Goal: Task Accomplishment & Management: Manage account settings

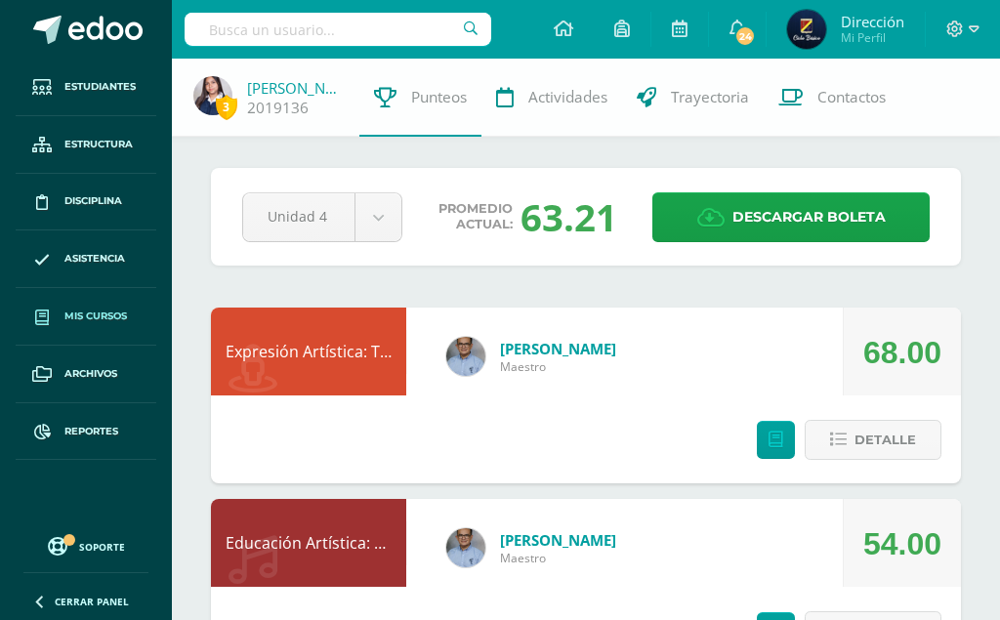
click at [89, 307] on link "Mis cursos" at bounding box center [86, 317] width 141 height 58
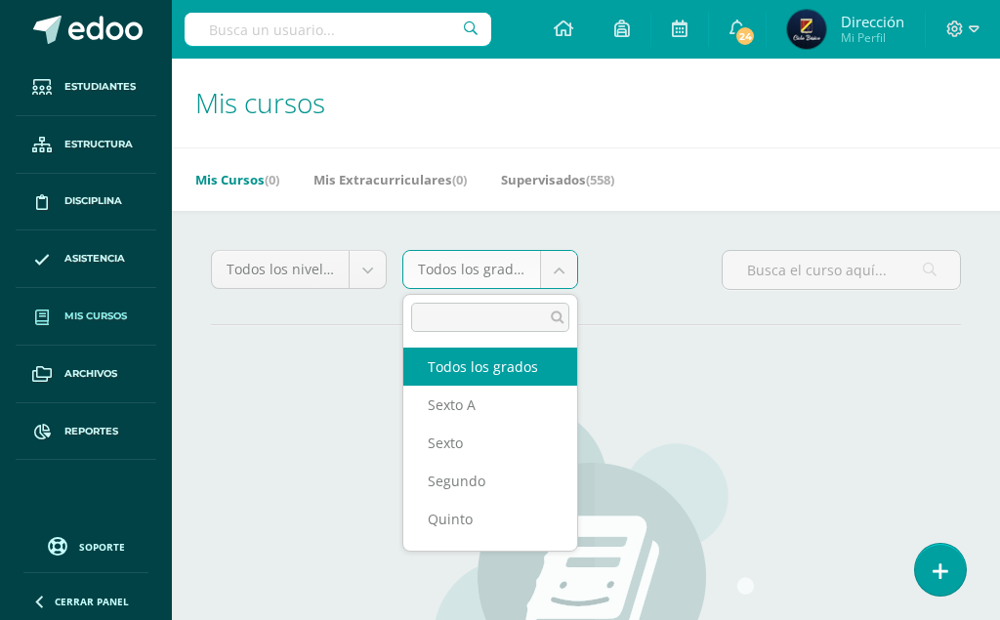
click at [556, 270] on body "Estudiantes Estructura Disciplina Asistencia Mis cursos Archivos Reportes Sopor…" at bounding box center [500, 467] width 1000 height 935
click at [555, 176] on body "Estudiantes Estructura Disciplina Asistencia Mis cursos Archivos Reportes Sopor…" at bounding box center [500, 467] width 1000 height 935
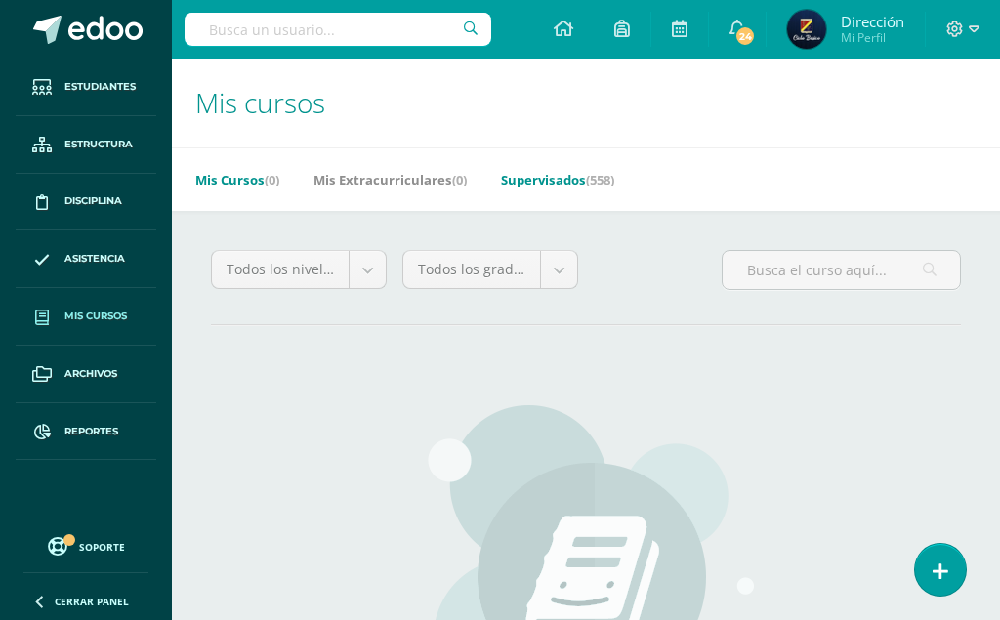
click at [555, 176] on link "Supervisados (558)" at bounding box center [557, 179] width 113 height 31
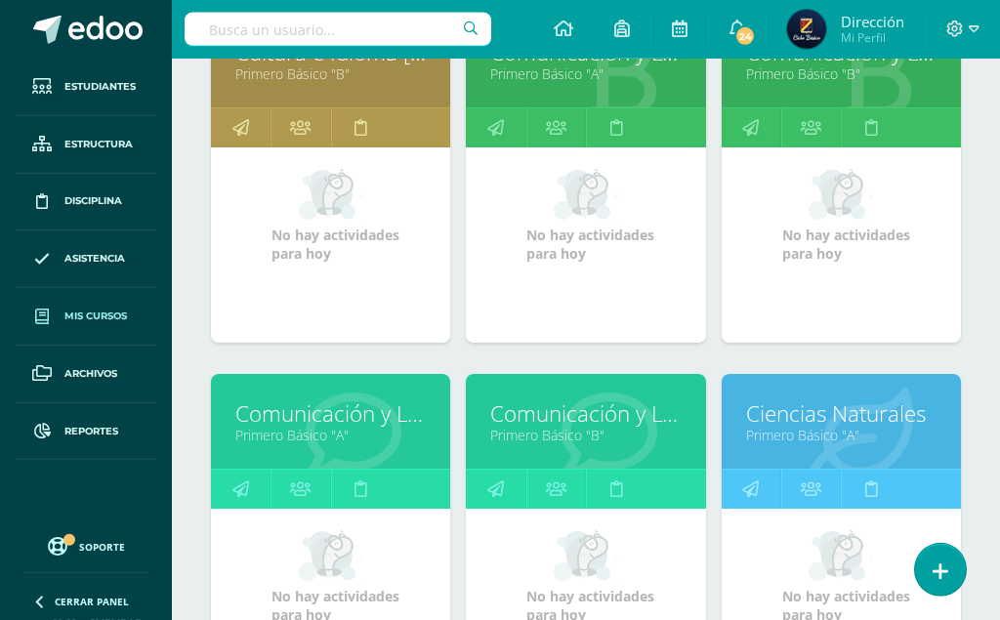
scroll to position [684, 0]
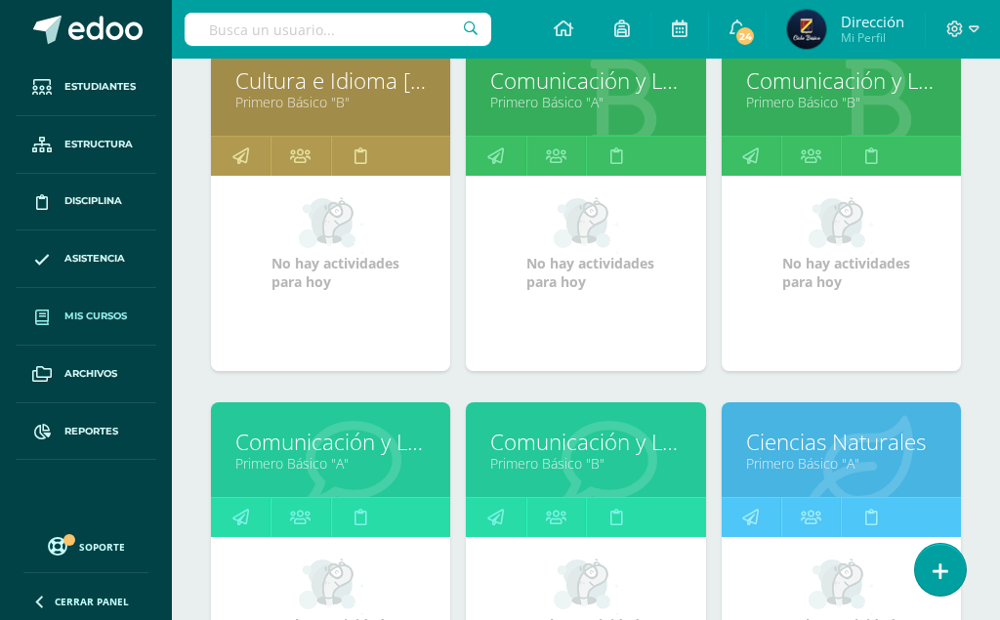
click at [294, 427] on link "Comunicación y Lenguaje, Idioma Extranjero Inglés" at bounding box center [330, 442] width 190 height 30
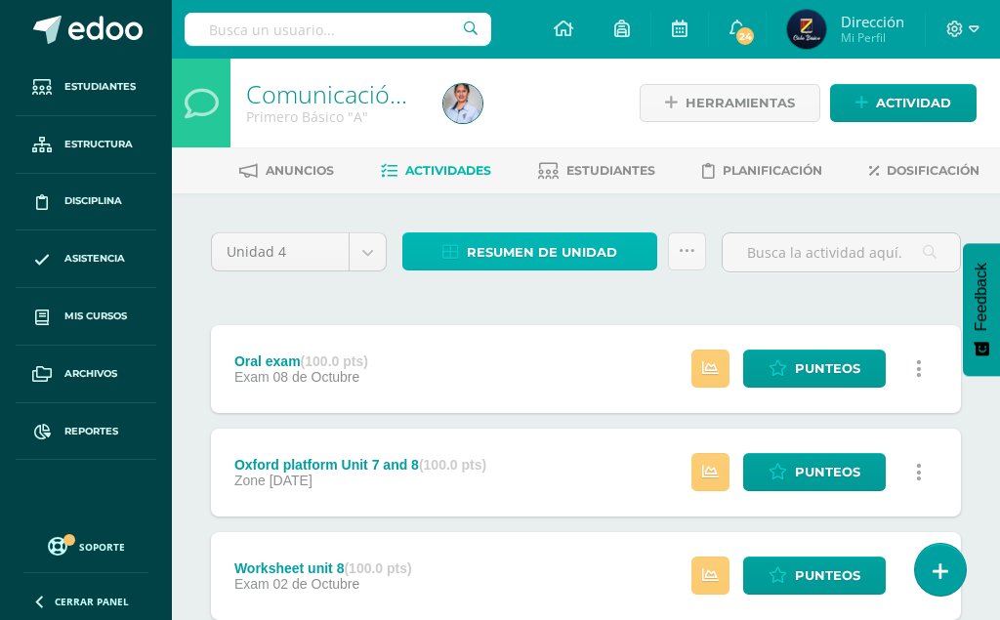
click at [542, 240] on span "Resumen de unidad" at bounding box center [542, 252] width 150 height 36
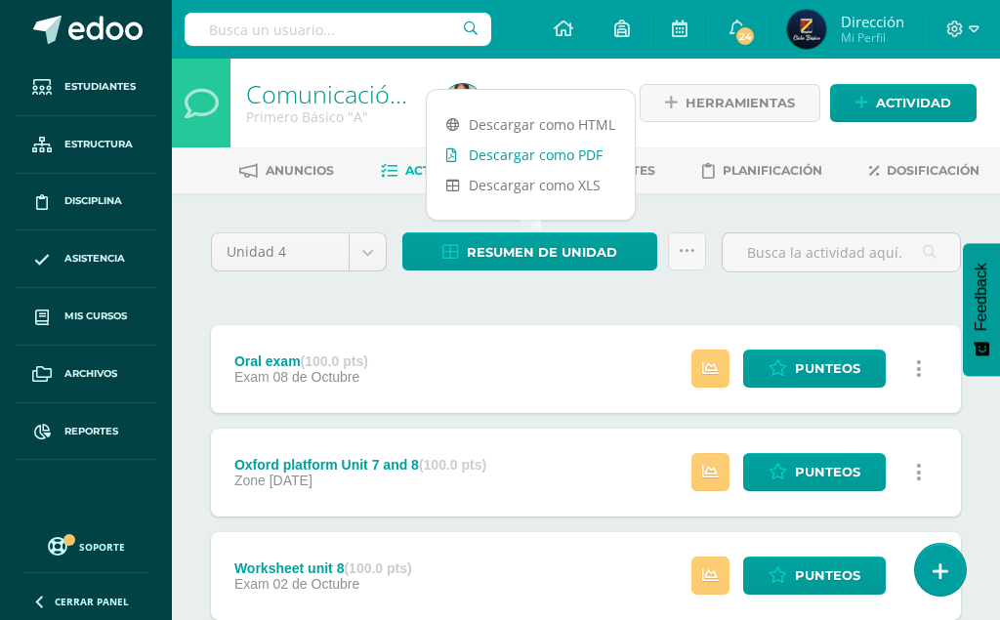
click at [540, 153] on link "Descargar como PDF" at bounding box center [531, 155] width 208 height 30
click at [325, 38] on input "text" at bounding box center [338, 29] width 307 height 33
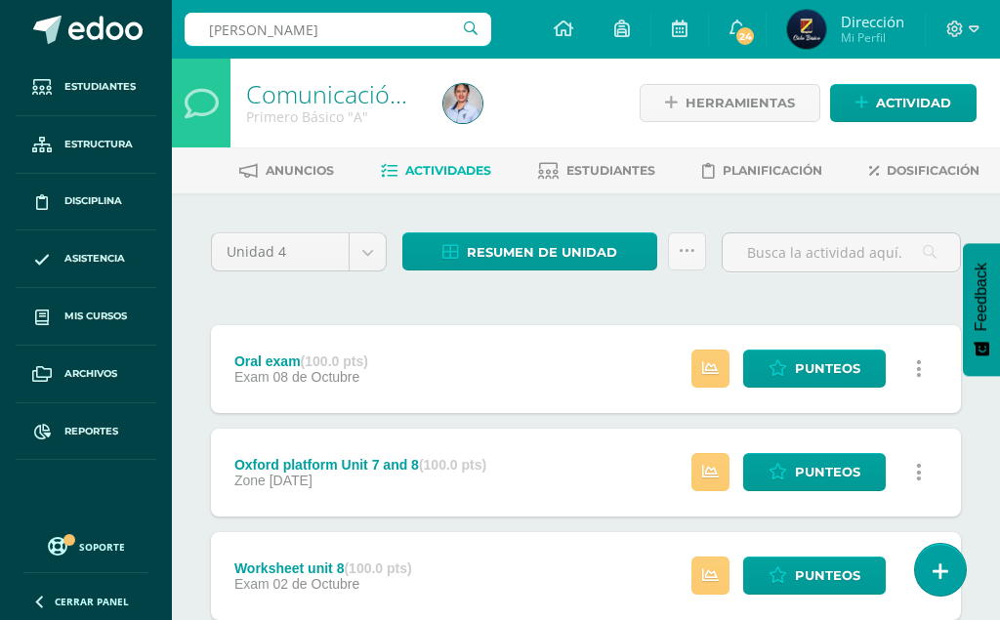
type input "Emily Reyna"
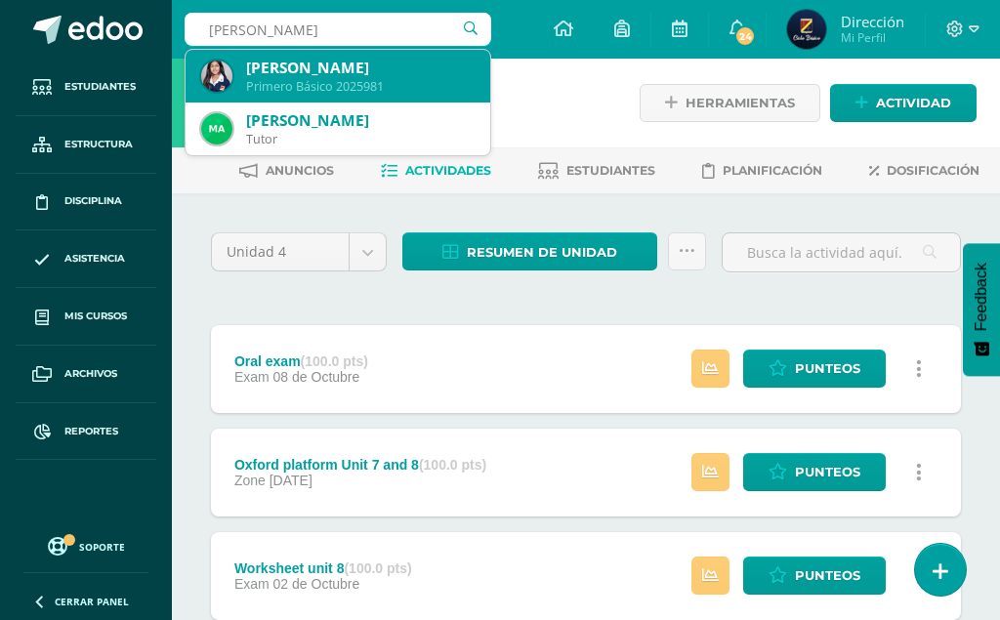
click at [391, 60] on div "Emily Denise Reyna Gómez" at bounding box center [360, 68] width 229 height 21
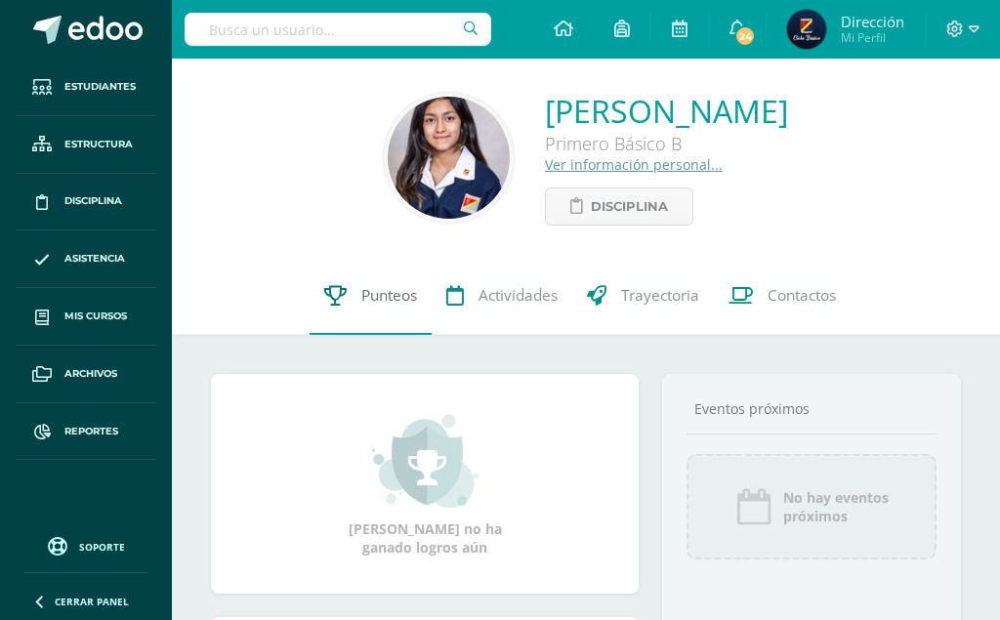
click at [375, 287] on span "Punteos" at bounding box center [389, 295] width 56 height 21
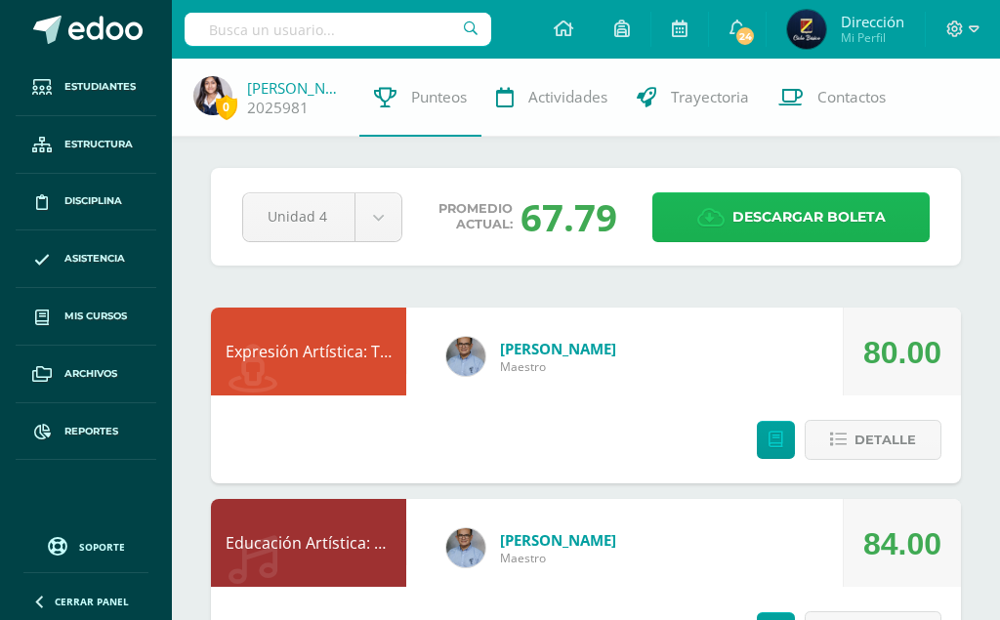
click at [797, 208] on span "Descargar boleta" at bounding box center [808, 217] width 153 height 48
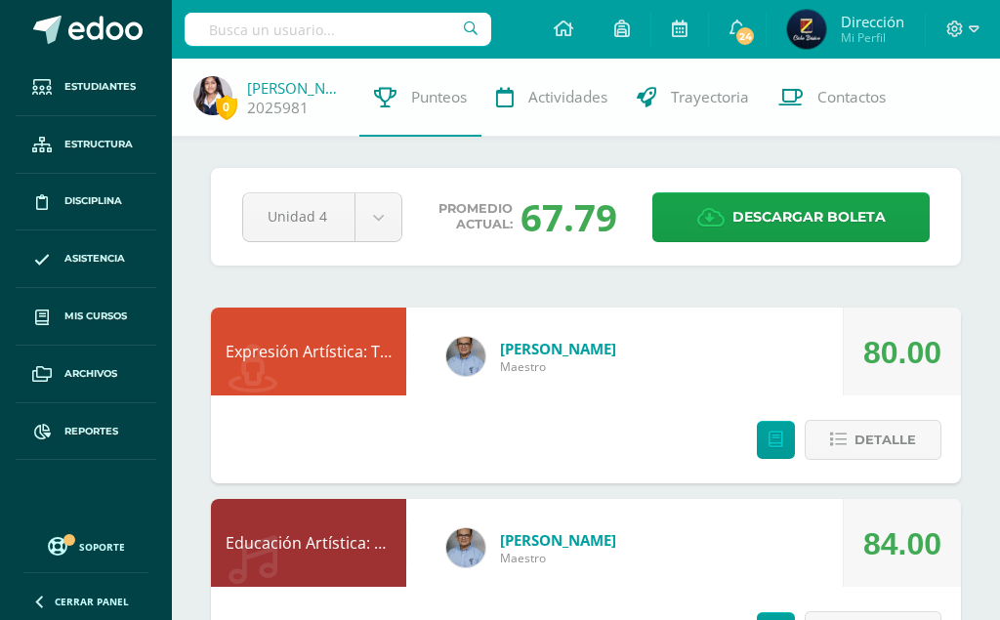
click at [334, 31] on input "text" at bounding box center [338, 29] width 307 height 33
type input "[PERSON_NAME]"
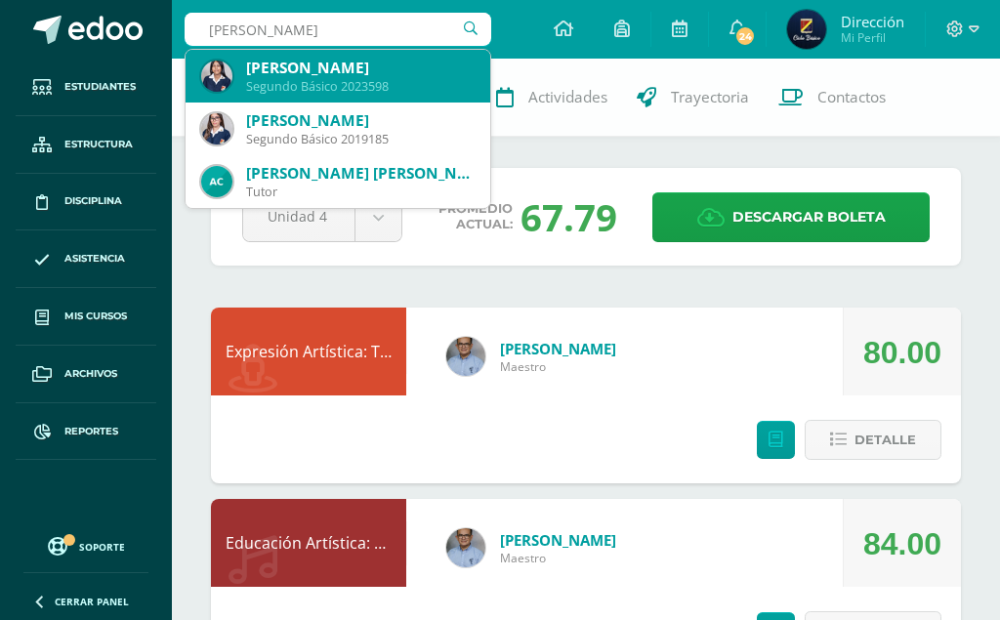
click at [416, 63] on div "[PERSON_NAME]" at bounding box center [360, 68] width 229 height 21
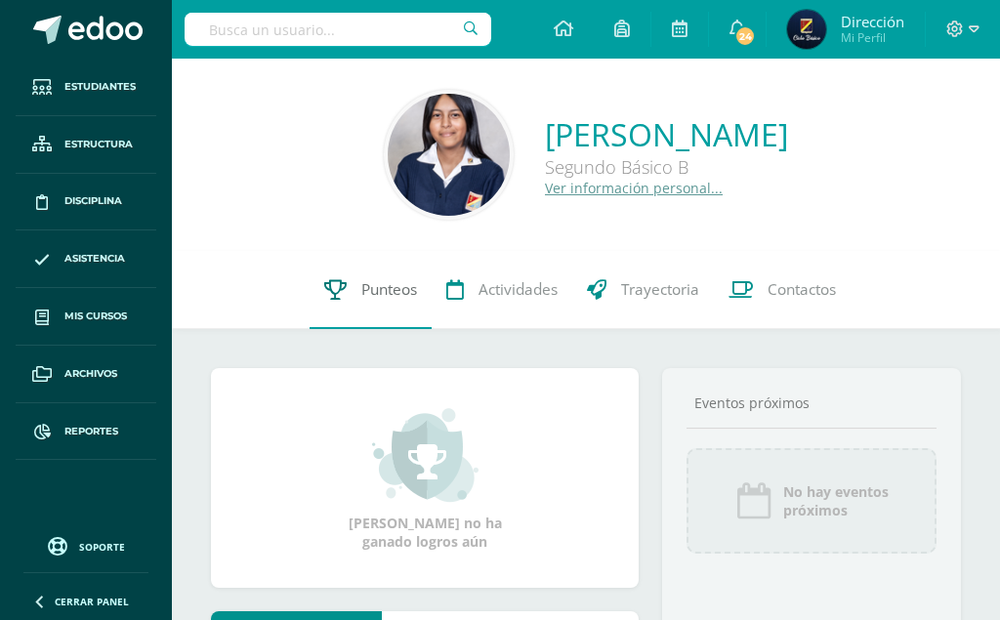
click at [378, 286] on span "Punteos" at bounding box center [389, 289] width 56 height 21
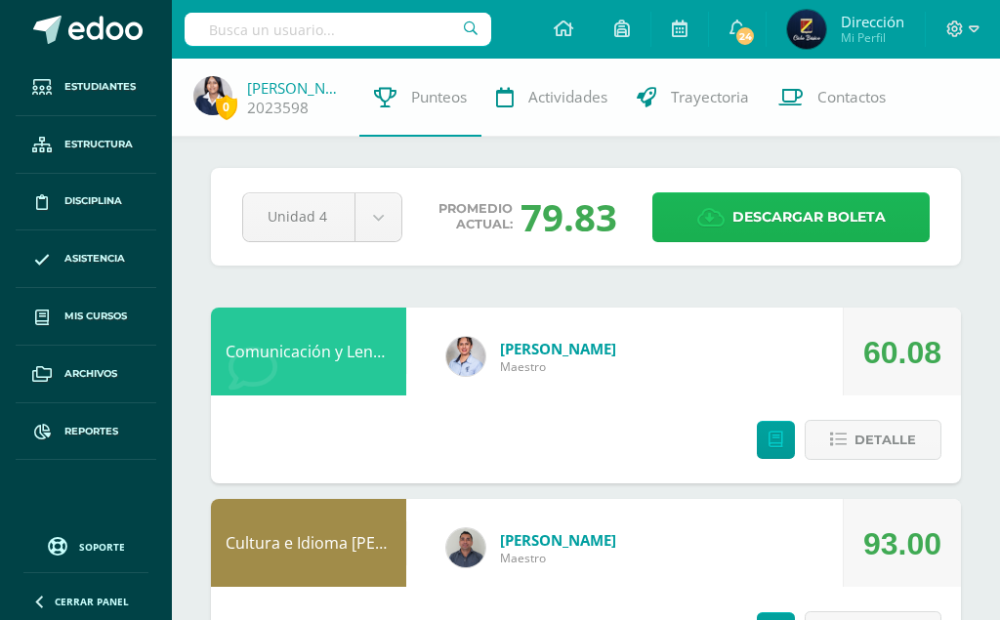
click at [770, 207] on span "Descargar boleta" at bounding box center [808, 217] width 153 height 48
